Goal: Information Seeking & Learning: Learn about a topic

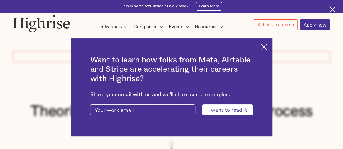
click at [264, 45] on img at bounding box center [264, 47] width 6 height 6
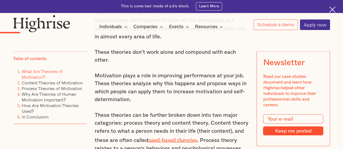
scroll to position [500, 0]
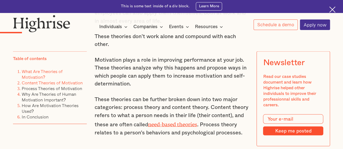
click at [76, 83] on link "Content Theories of Motivation" at bounding box center [52, 82] width 61 height 7
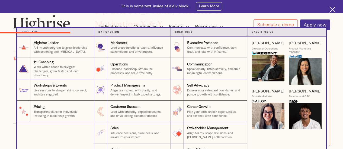
scroll to position [957, 0]
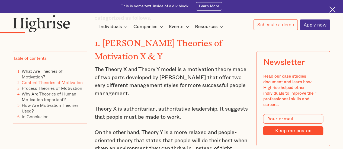
scroll to position [500, 0]
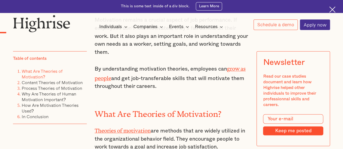
scroll to position [340, 0]
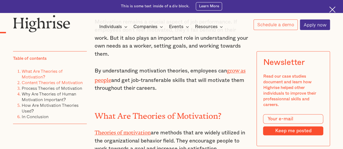
click at [62, 82] on link "Content Theories of Motivation" at bounding box center [52, 82] width 61 height 7
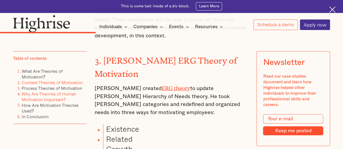
scroll to position [1244, 0]
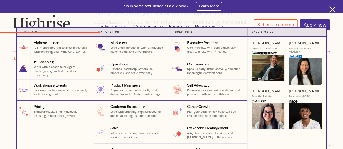
click at [127, 109] on div "Customer Success" at bounding box center [125, 107] width 30 height 5
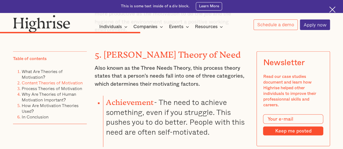
scroll to position [1623, 0]
